Goal: Find specific page/section: Find specific page/section

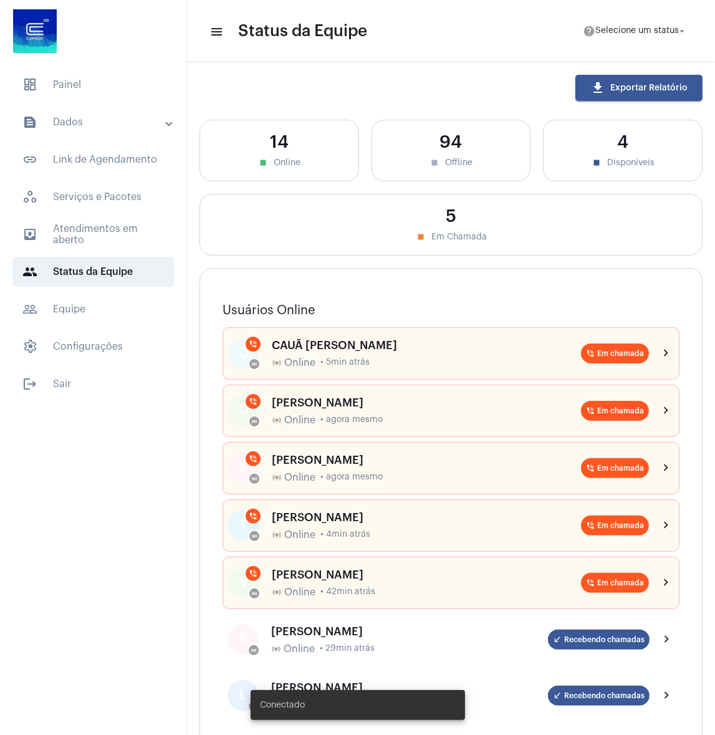
click at [121, 122] on mat-panel-title "text_snippet_outlined Dados" at bounding box center [94, 122] width 144 height 15
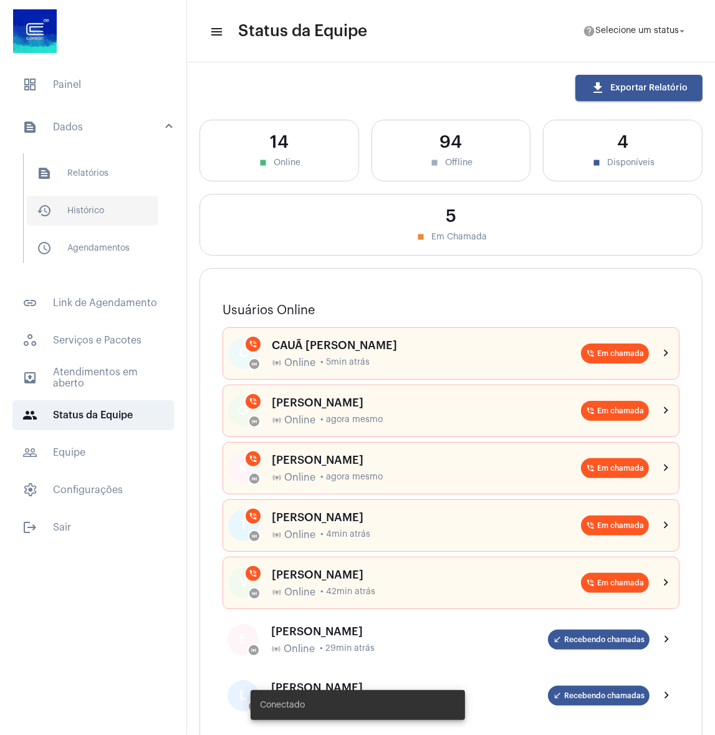
click at [115, 216] on span "history_outlined Histórico" at bounding box center [93, 211] width 132 height 30
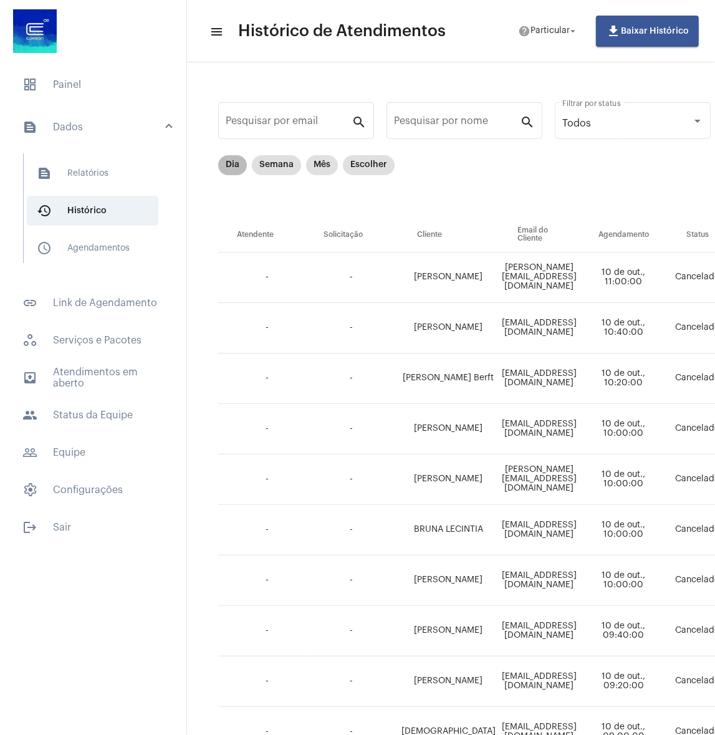
click at [230, 163] on mat-chip "Dia" at bounding box center [232, 165] width 29 height 20
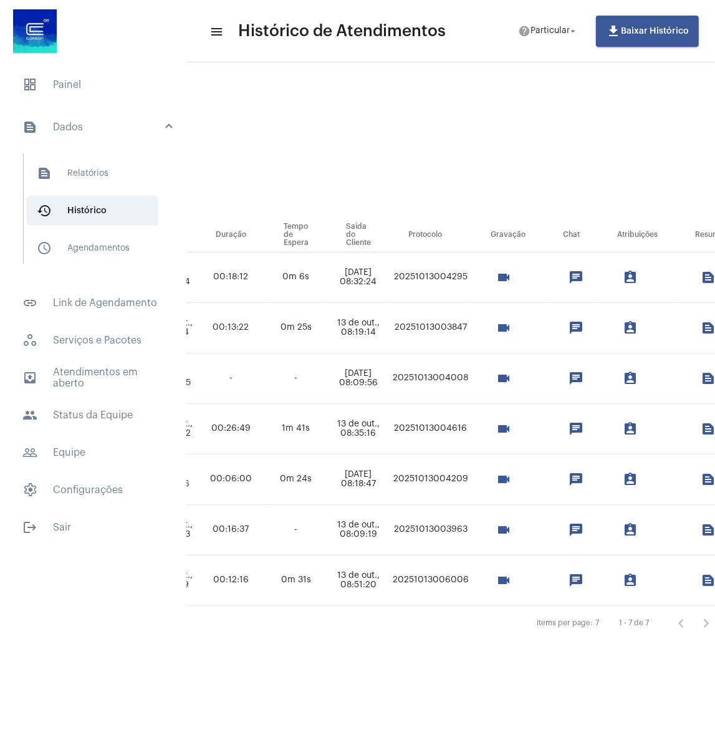
scroll to position [0, 913]
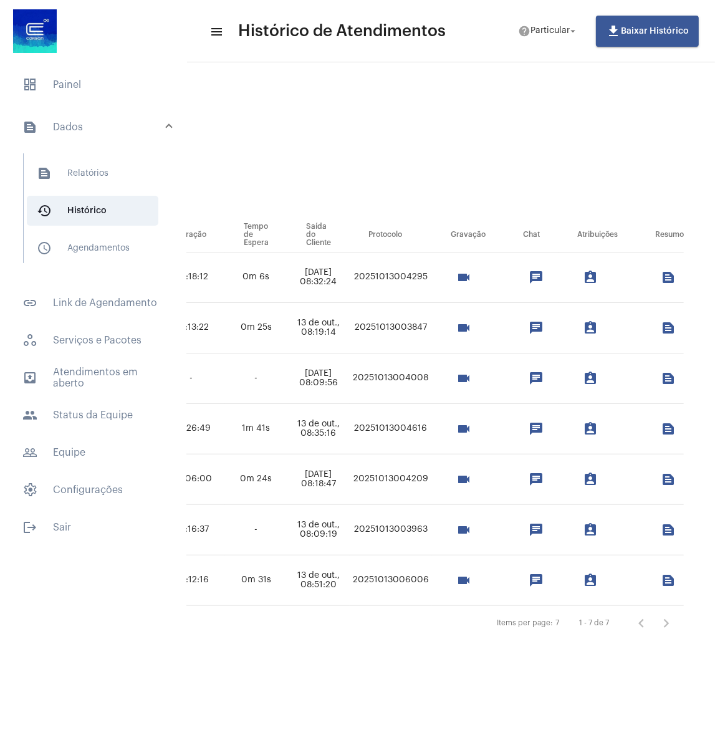
click at [665, 430] on mat-icon "text_snippet_outlined" at bounding box center [668, 428] width 15 height 15
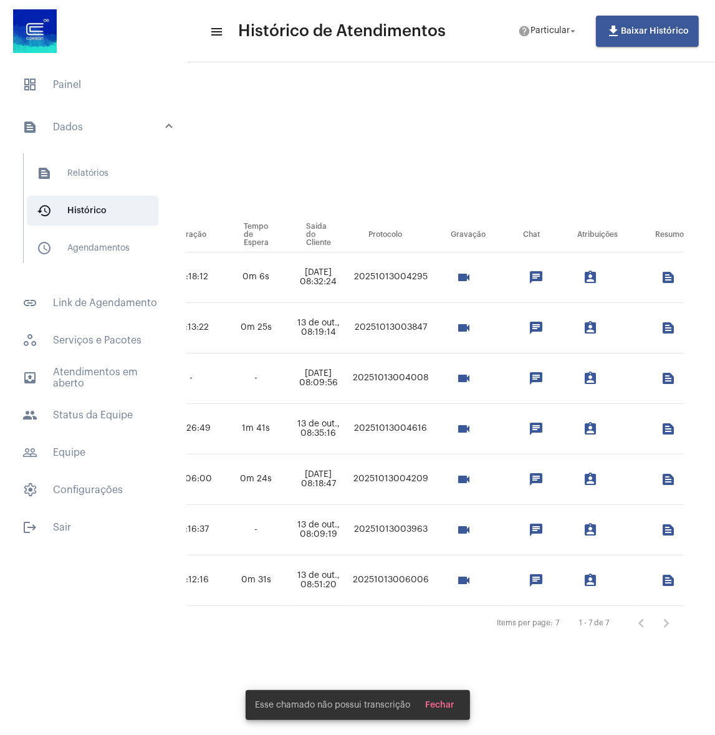
click at [666, 573] on mat-icon "text_snippet_outlined" at bounding box center [668, 580] width 15 height 15
click at [662, 523] on mat-icon "text_snippet_outlined" at bounding box center [668, 529] width 15 height 15
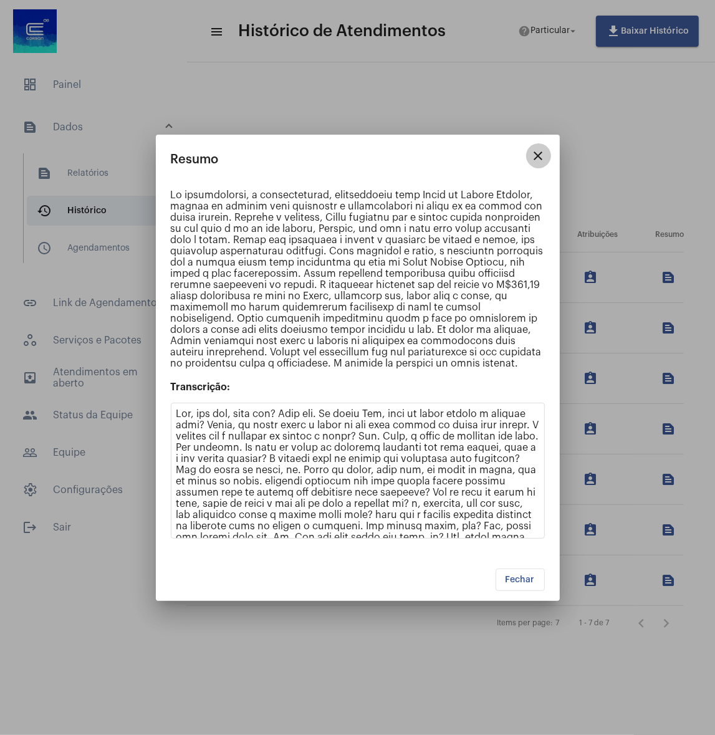
click at [539, 151] on mat-icon "close" at bounding box center [538, 155] width 15 height 15
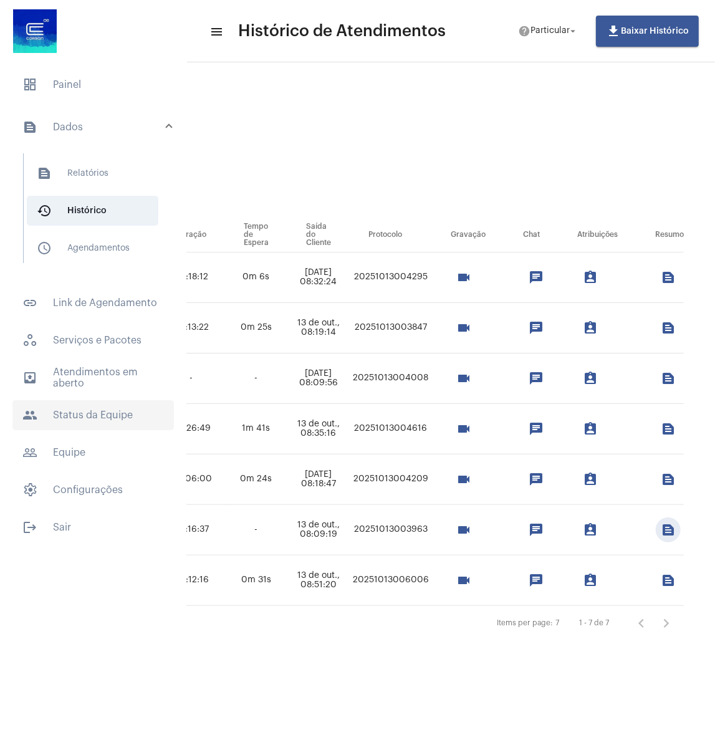
click at [110, 412] on span "people Status da Equipe" at bounding box center [92, 415] width 161 height 30
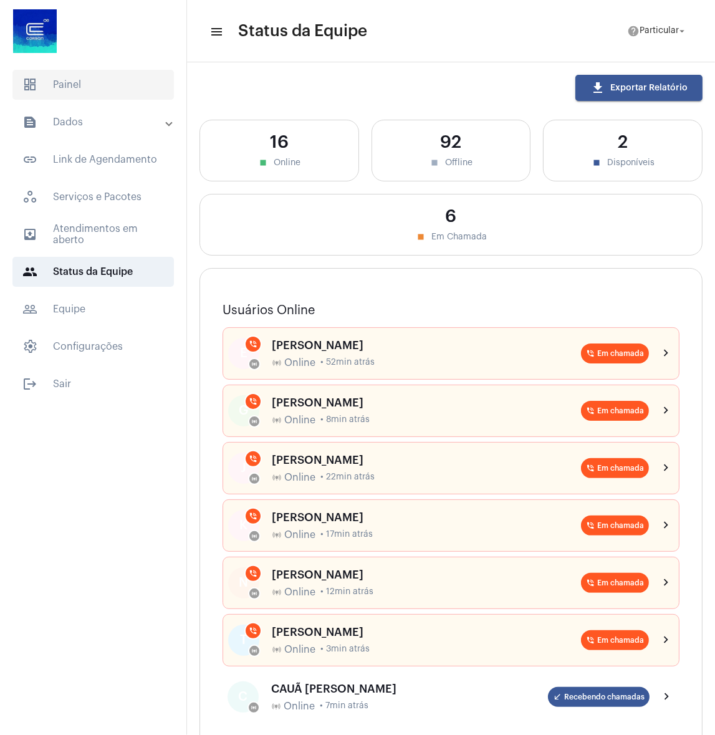
click at [120, 89] on span "dashboard Painel" at bounding box center [92, 85] width 161 height 30
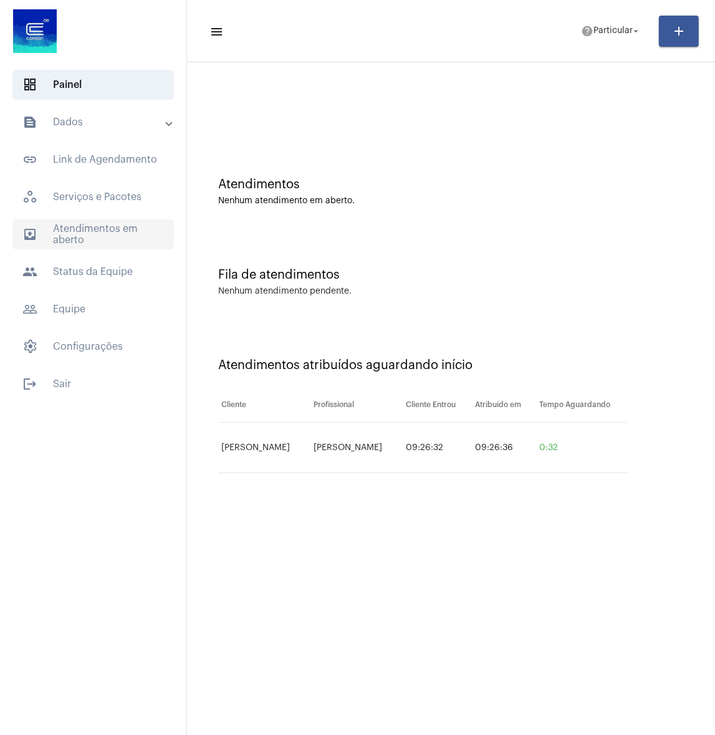
click at [71, 228] on span "outbox_outline Atendimentos em aberto" at bounding box center [92, 234] width 161 height 30
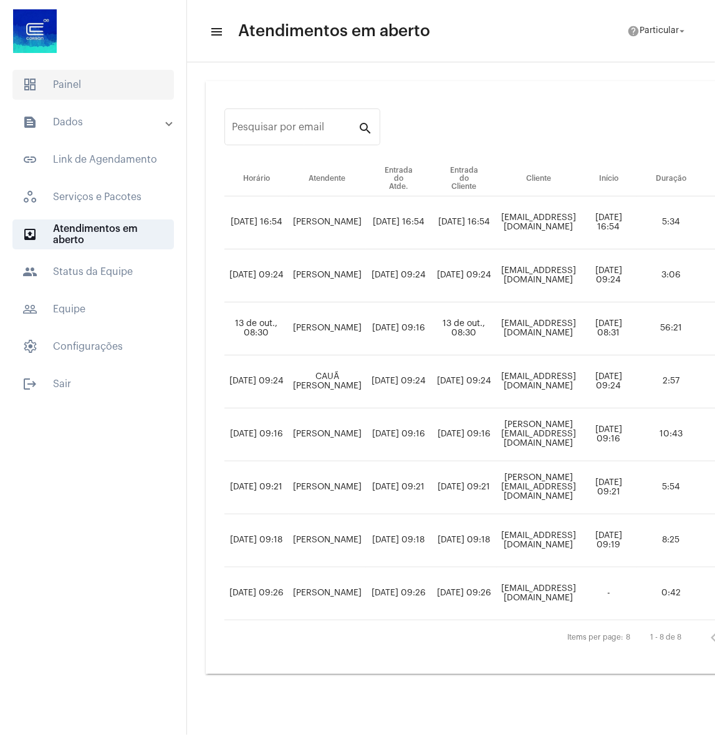
click at [109, 82] on span "dashboard Painel" at bounding box center [92, 85] width 161 height 30
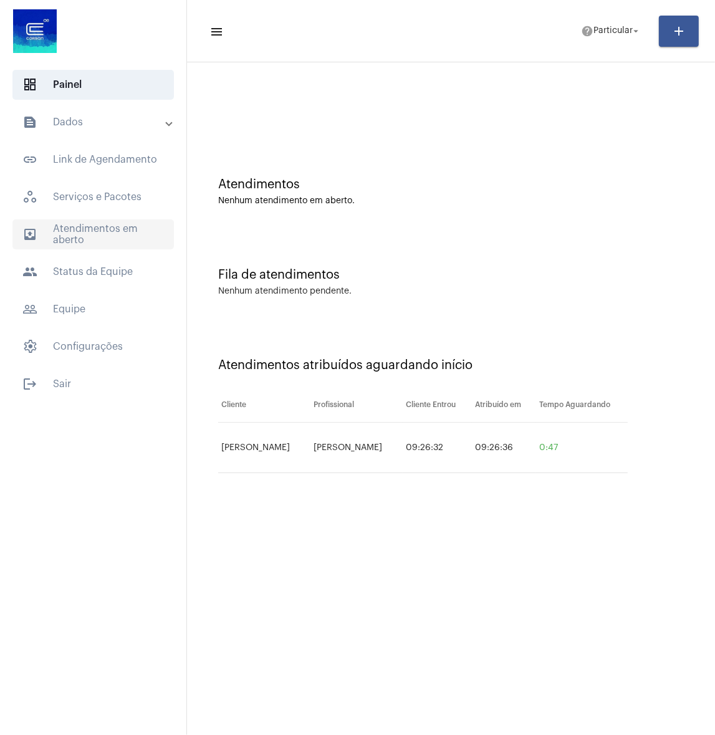
click at [108, 246] on span "outbox_outline Atendimentos em aberto" at bounding box center [92, 234] width 161 height 30
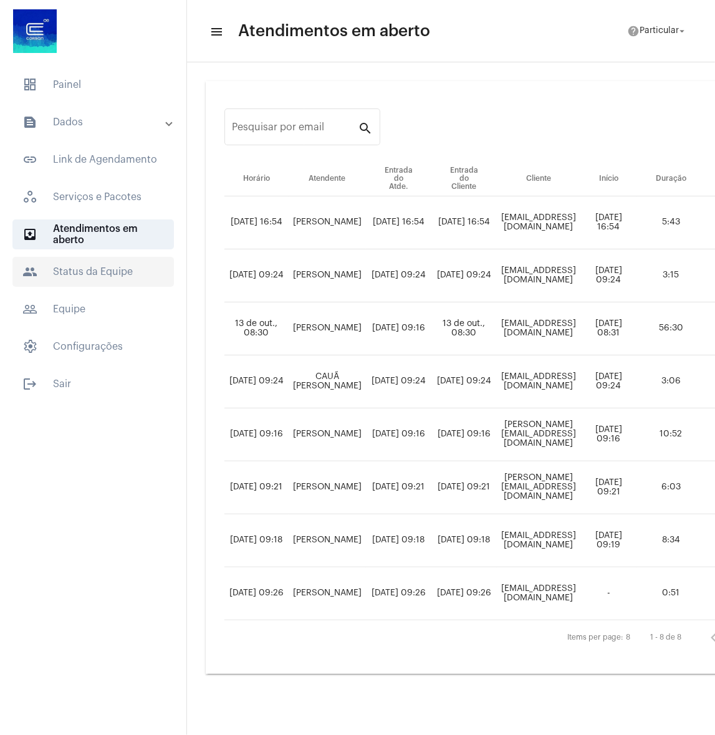
click at [113, 263] on span "people Status da Equipe" at bounding box center [92, 272] width 161 height 30
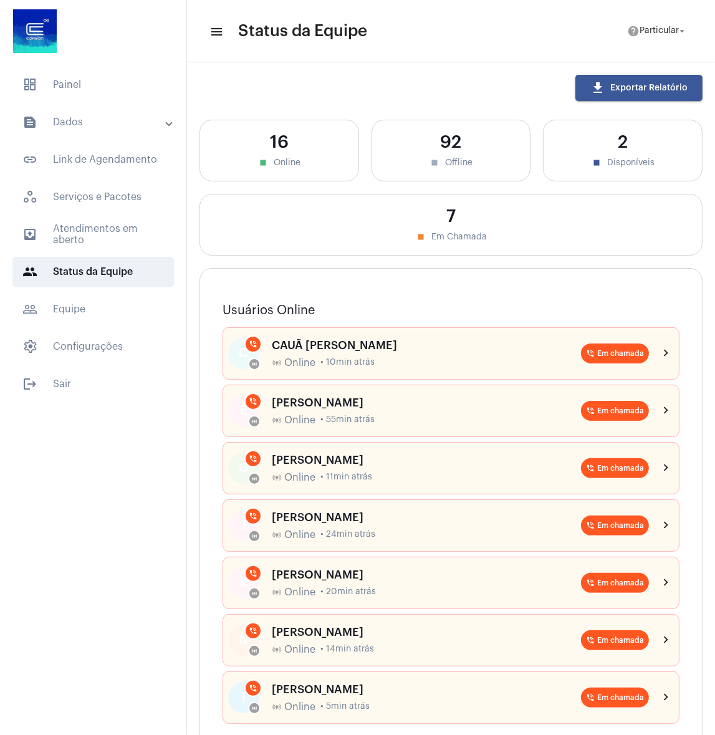
click at [106, 69] on mat-list "dashboard Painel text_snippet_outlined Dados text_snippet_outlined Relatórios h…" at bounding box center [93, 232] width 186 height 334
click at [106, 90] on span "dashboard Painel" at bounding box center [92, 85] width 161 height 30
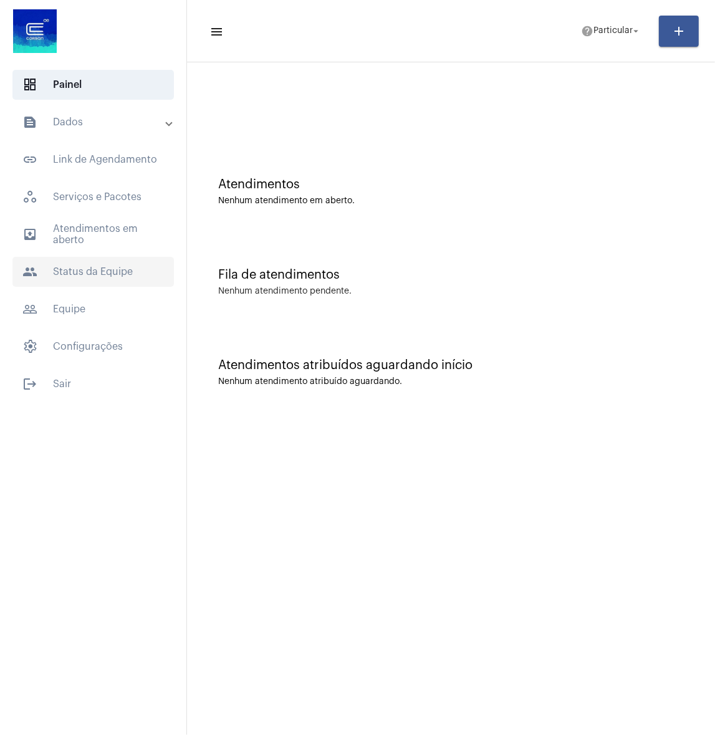
click at [90, 267] on span "people Status da Equipe" at bounding box center [92, 272] width 161 height 30
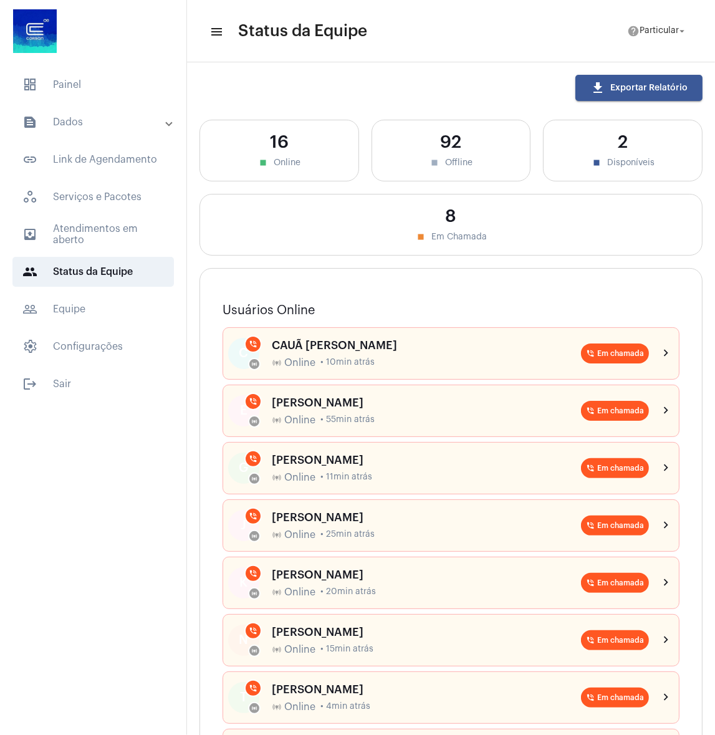
scroll to position [112, 0]
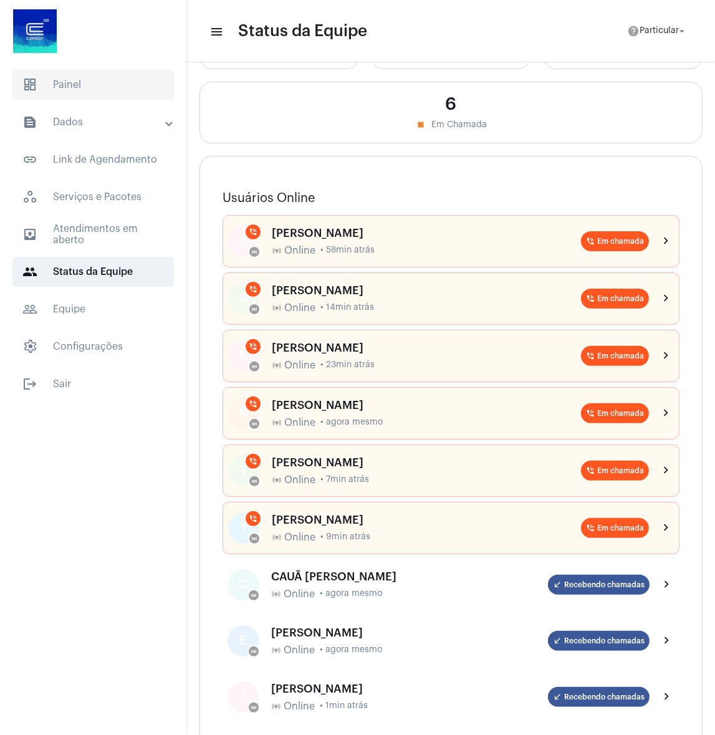
click at [92, 97] on span "dashboard Painel" at bounding box center [92, 85] width 161 height 30
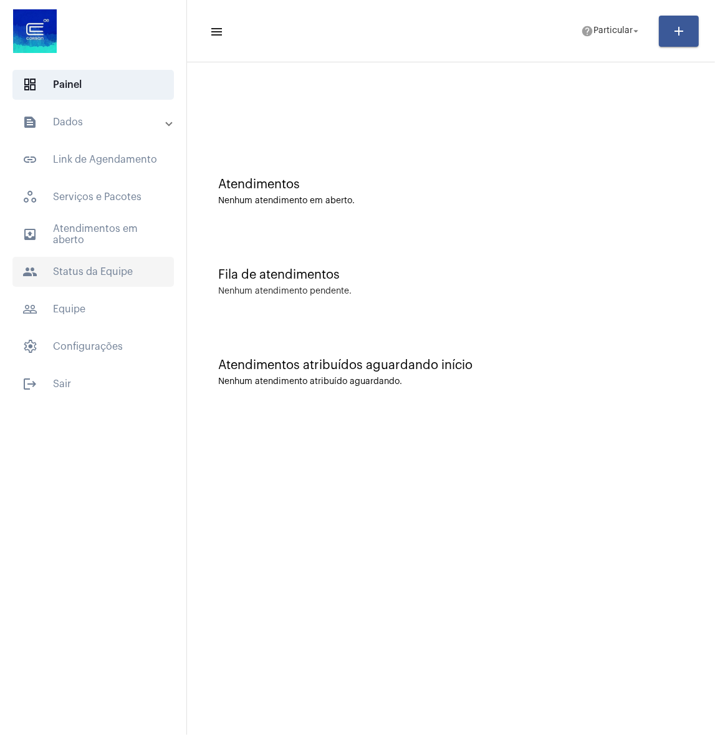
click at [98, 267] on span "people Status da Equipe" at bounding box center [92, 272] width 161 height 30
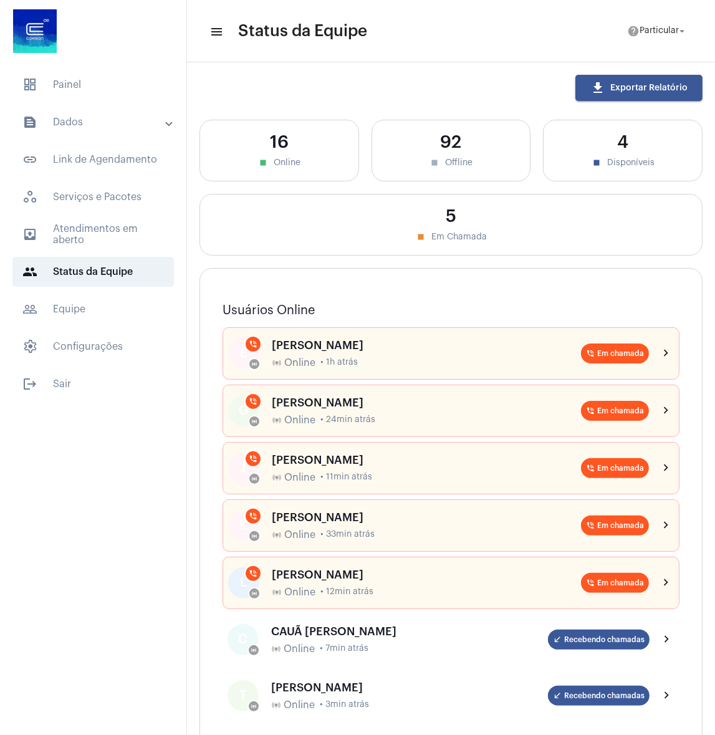
click at [98, 120] on mat-panel-title "text_snippet_outlined Dados" at bounding box center [94, 122] width 144 height 15
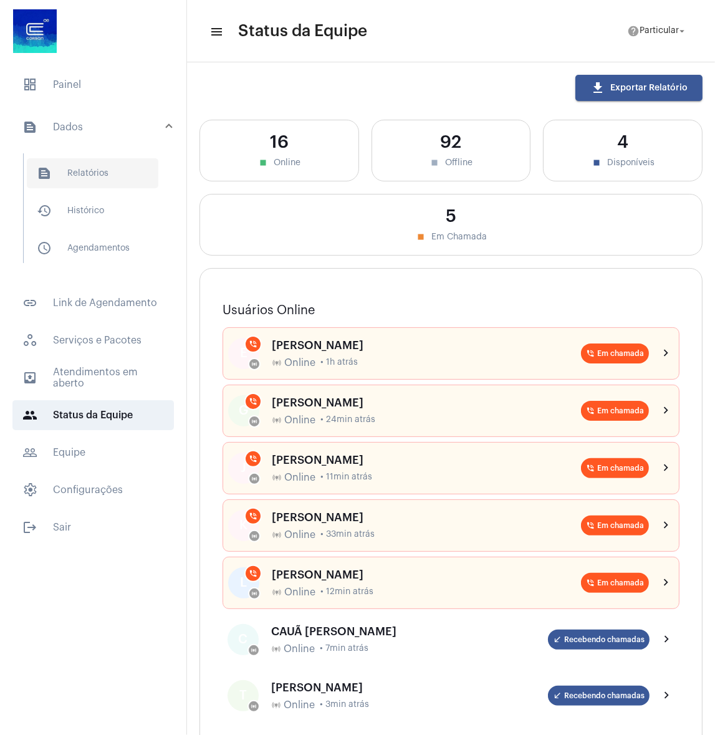
click at [98, 172] on span "text_snippet_outlined Relatórios" at bounding box center [93, 173] width 132 height 30
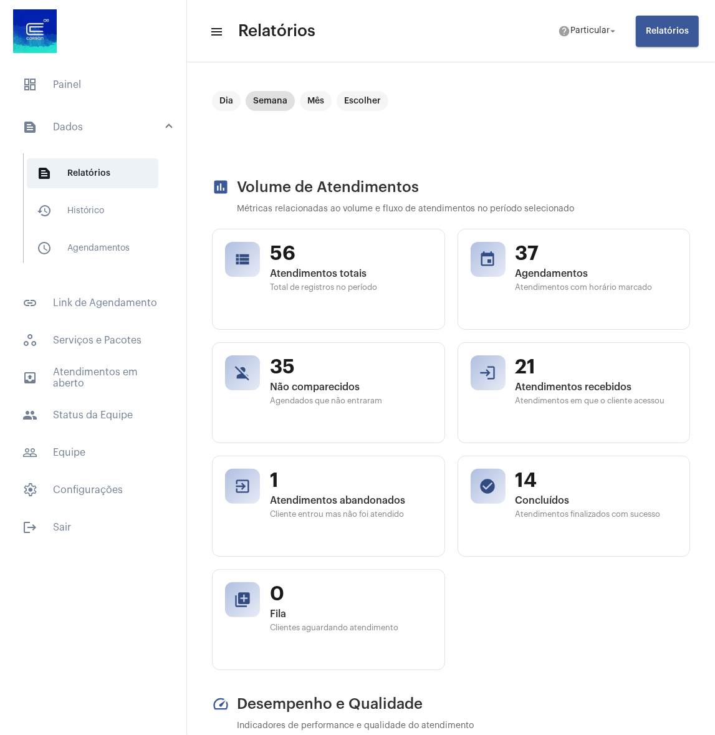
click at [448, 216] on div "assessment Volume de Atendimentos Métricas relacionadas ao volume e fluxo de at…" at bounding box center [451, 424] width 478 height 492
click at [221, 102] on mat-chip "Dia" at bounding box center [226, 101] width 29 height 20
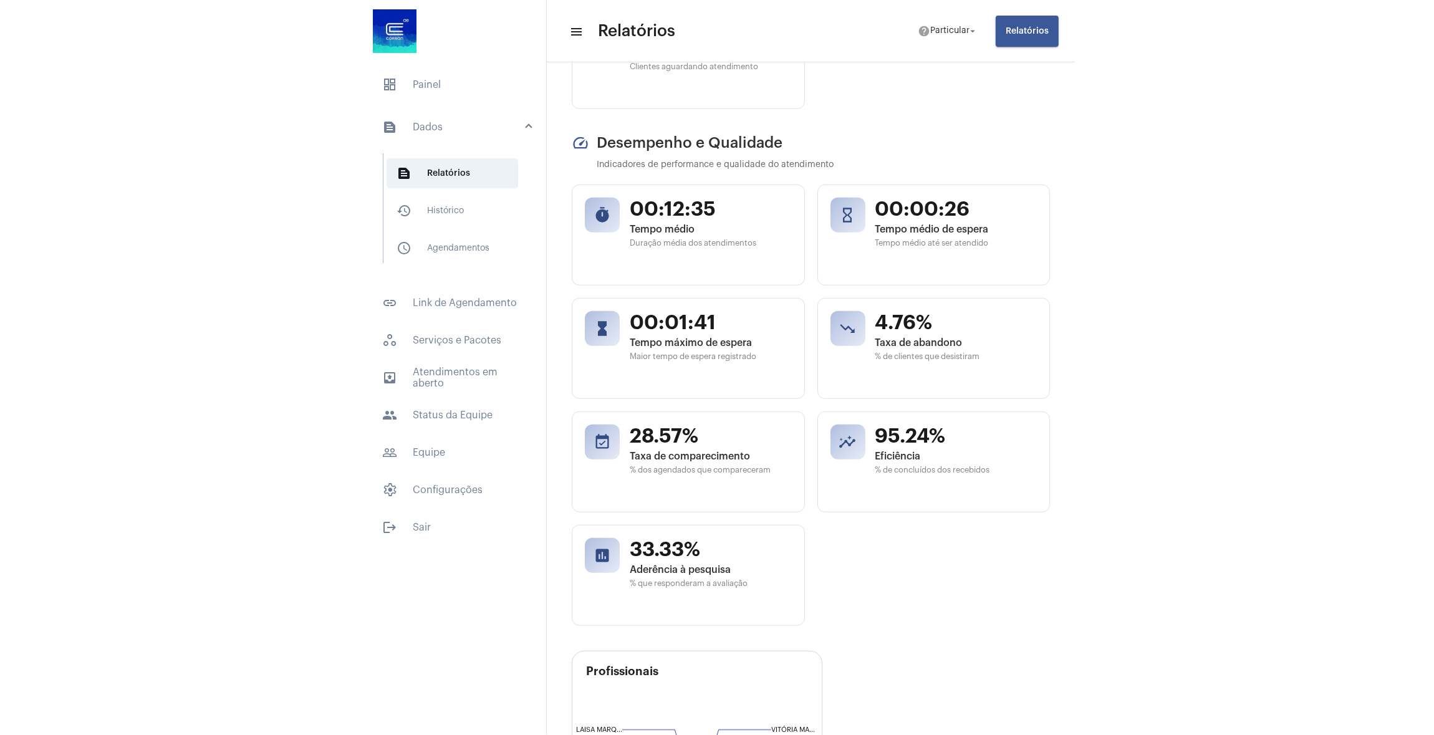
scroll to position [335, 0]
